Goal: Manage account settings

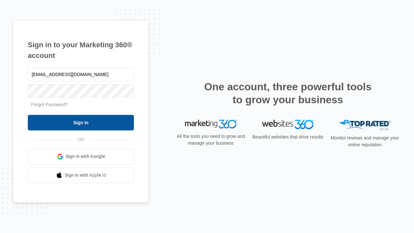
click at [81, 122] on input "Sign In" at bounding box center [81, 123] width 106 height 16
